Goal: Task Accomplishment & Management: Manage account settings

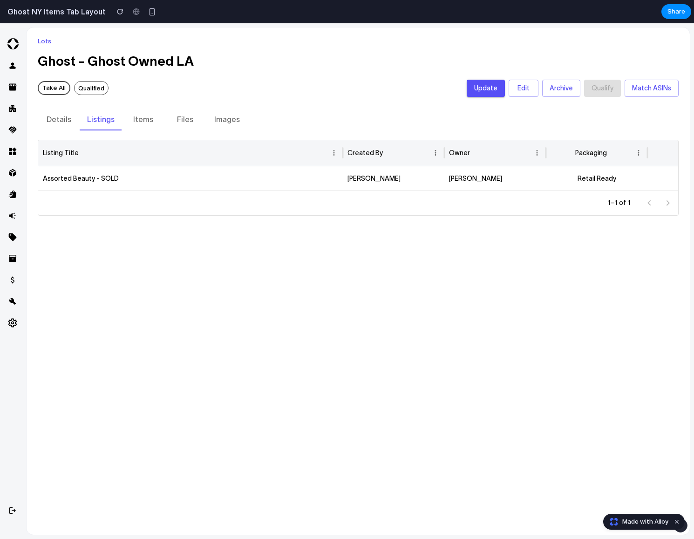
click at [529, 86] on link "Edit" at bounding box center [524, 88] width 30 height 17
click at [491, 93] on button "Update" at bounding box center [486, 88] width 38 height 17
click at [375, 92] on div "Take All Qualified Update Edit Archive Qualify Match ASINs" at bounding box center [358, 88] width 641 height 17
click at [502, 91] on button "Update" at bounding box center [486, 88] width 38 height 17
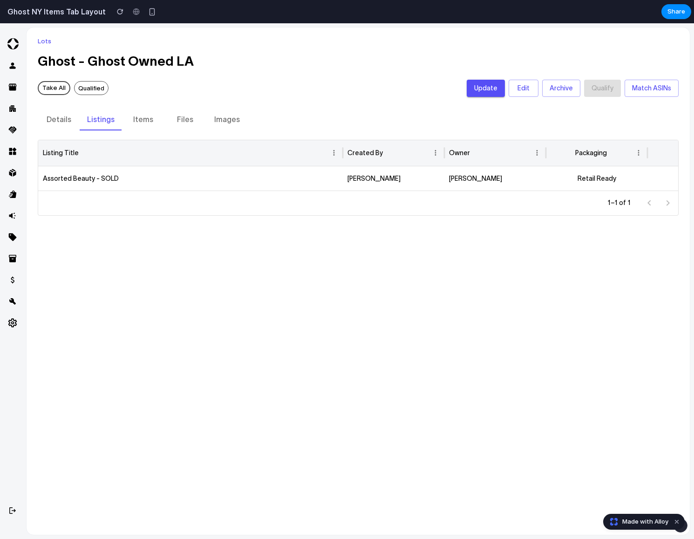
drag, startPoint x: 306, startPoint y: 100, endPoint x: 287, endPoint y: 107, distance: 20.3
click at [306, 101] on div "Lots Ghost - Ghost Owned LA Take All Qualified Update Edit Archive Qualify Matc…" at bounding box center [358, 125] width 641 height 181
click at [112, 124] on button "Listings" at bounding box center [101, 119] width 42 height 22
click at [137, 121] on button "Items" at bounding box center [143, 119] width 42 height 22
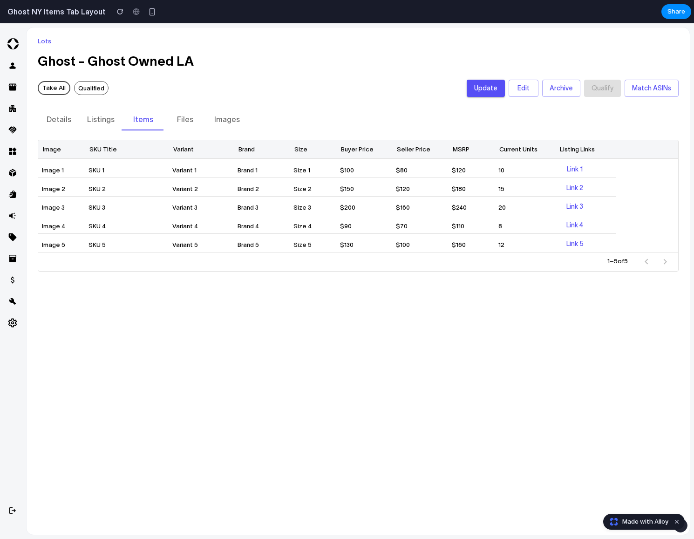
click at [106, 123] on button "Listings" at bounding box center [101, 119] width 42 height 22
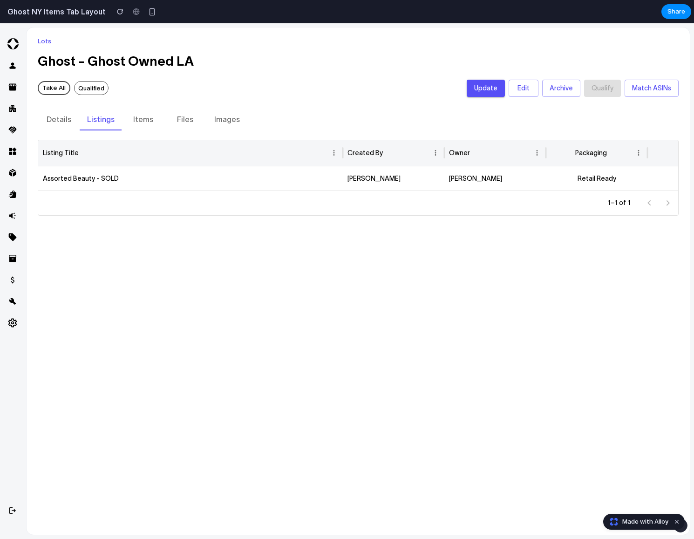
click at [45, 116] on button "Details" at bounding box center [59, 119] width 42 height 22
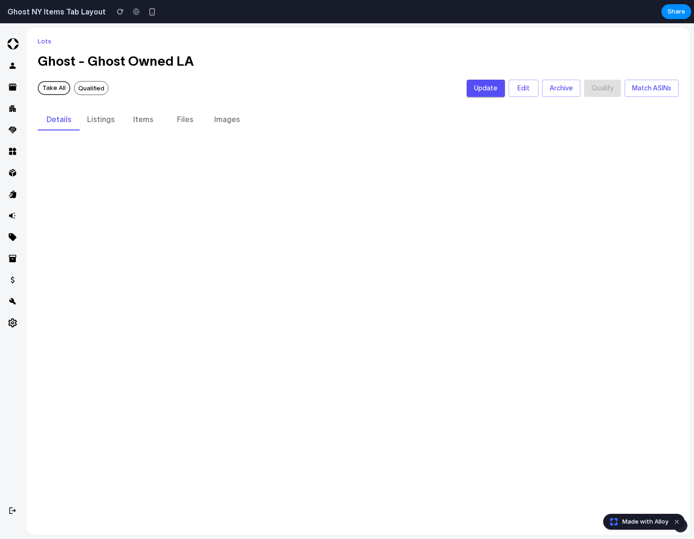
click at [108, 123] on button "Listings" at bounding box center [101, 119] width 42 height 22
